Goal: Navigation & Orientation: Go to known website

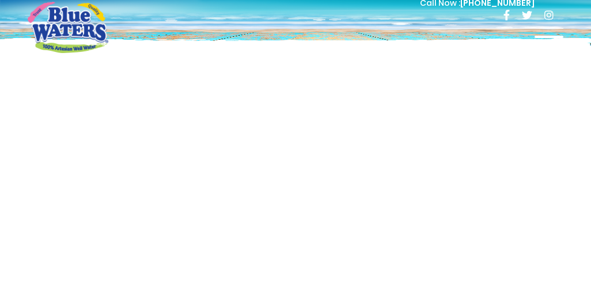
click at [302, 36] on div "Call Now : [PHONE_NUMBER] Menu Shop Services Filtration Commercial Rentals Beve…" at bounding box center [345, 27] width 438 height 63
click at [298, 43] on div "Call Now : [PHONE_NUMBER] Menu Shop Services Filtration Commercial Rentals Beve…" at bounding box center [345, 27] width 438 height 63
click at [303, 40] on div "Call Now : [PHONE_NUMBER] Menu Shop Services Filtration Commercial Rentals Beve…" at bounding box center [345, 27] width 438 height 63
click at [307, 35] on div "Call Now : [PHONE_NUMBER]" at bounding box center [345, 16] width 438 height 40
click at [302, 40] on div "Call Now : [PHONE_NUMBER] Menu Shop Services Filtration Commercial Rentals Beve…" at bounding box center [345, 27] width 438 height 63
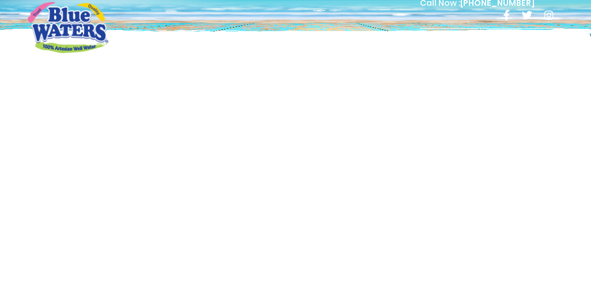
scroll to position [6, 0]
